Goal: Transaction & Acquisition: Purchase product/service

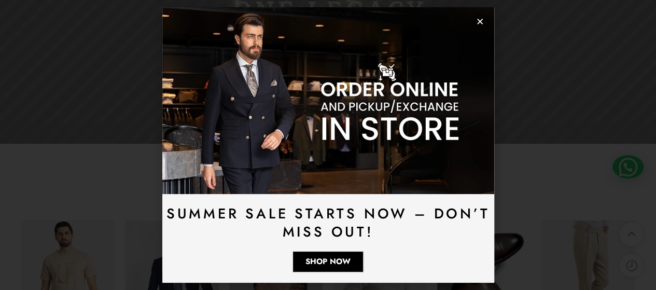
click at [478, 21] on use "Close" at bounding box center [480, 22] width 6 height 6
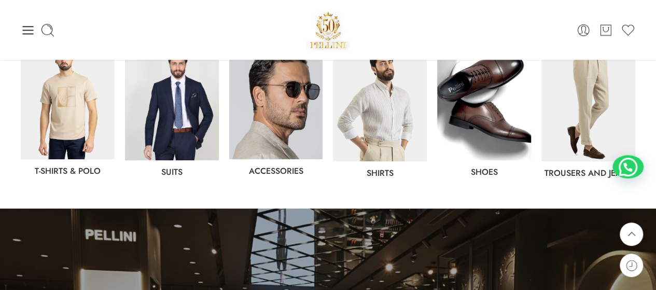
scroll to position [555, 0]
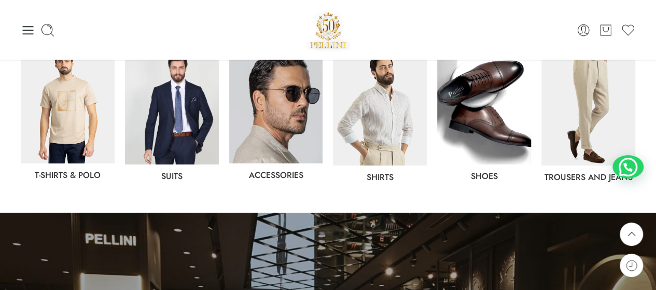
click at [189, 125] on img at bounding box center [172, 106] width 94 height 116
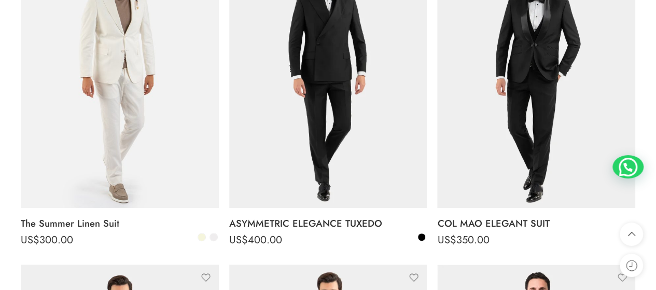
scroll to position [245, 0]
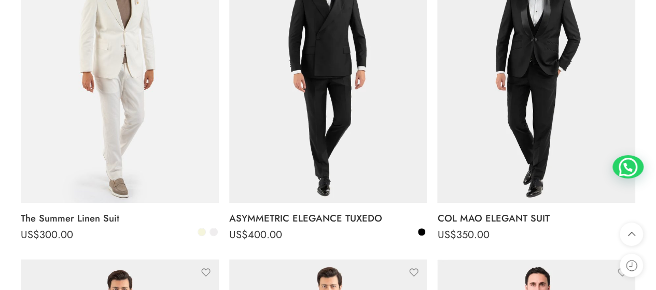
drag, startPoint x: 0, startPoint y: 0, endPoint x: 663, endPoint y: 37, distance: 663.9
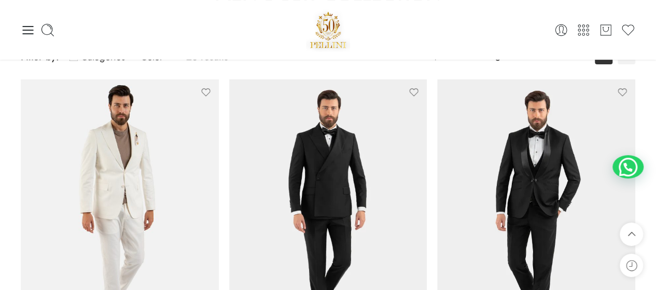
scroll to position [0, 0]
